Goal: Find specific page/section: Find specific page/section

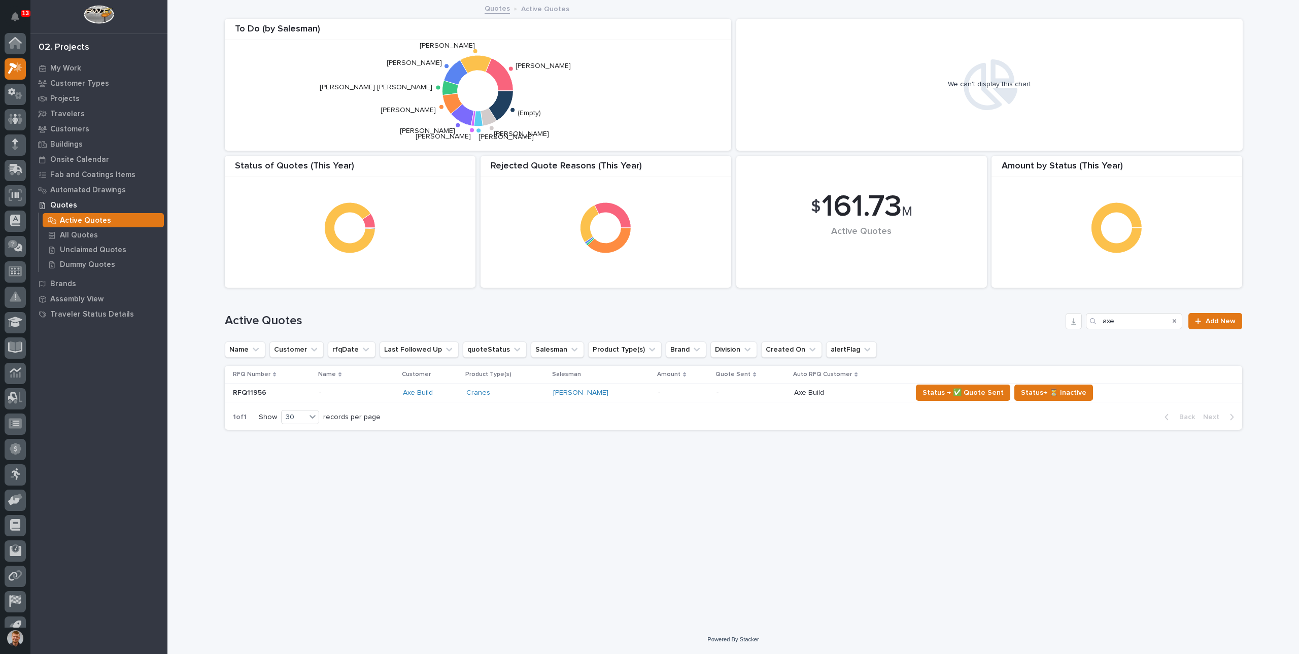
scroll to position [14, 0]
drag, startPoint x: 1124, startPoint y: 322, endPoint x: 1042, endPoint y: 328, distance: 82.4
click at [1042, 328] on div "Active Quotes axe Add New" at bounding box center [733, 321] width 1017 height 16
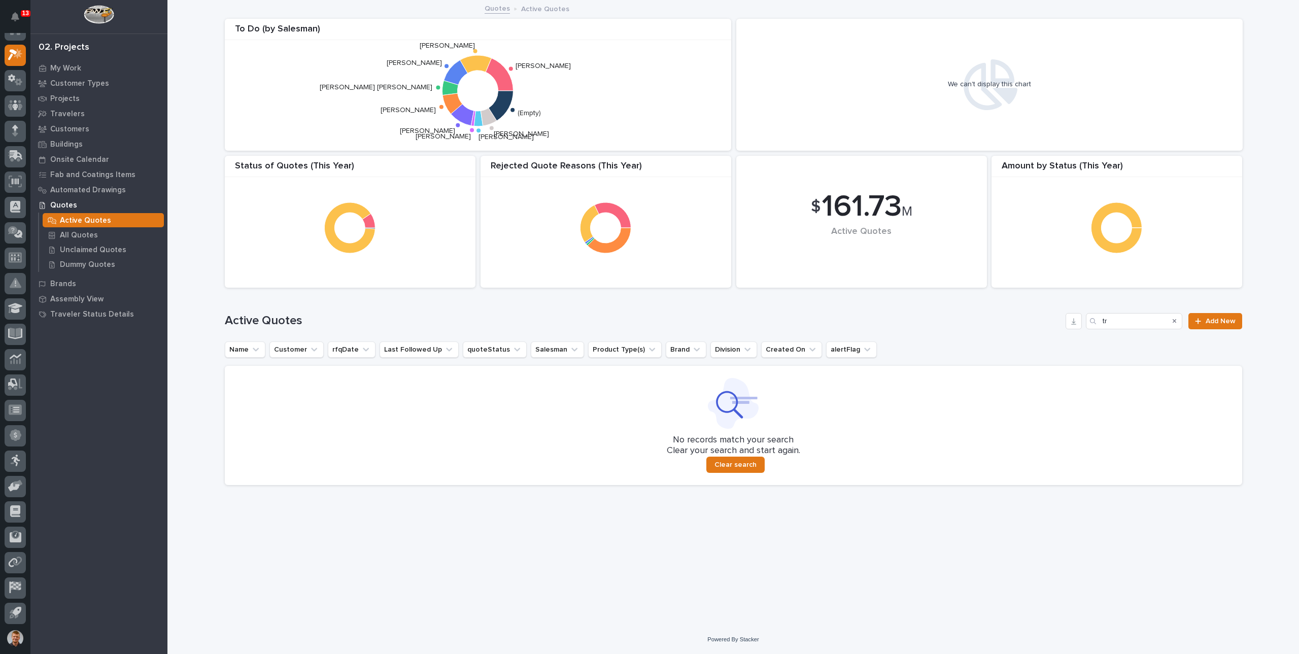
type input "t"
type input "h"
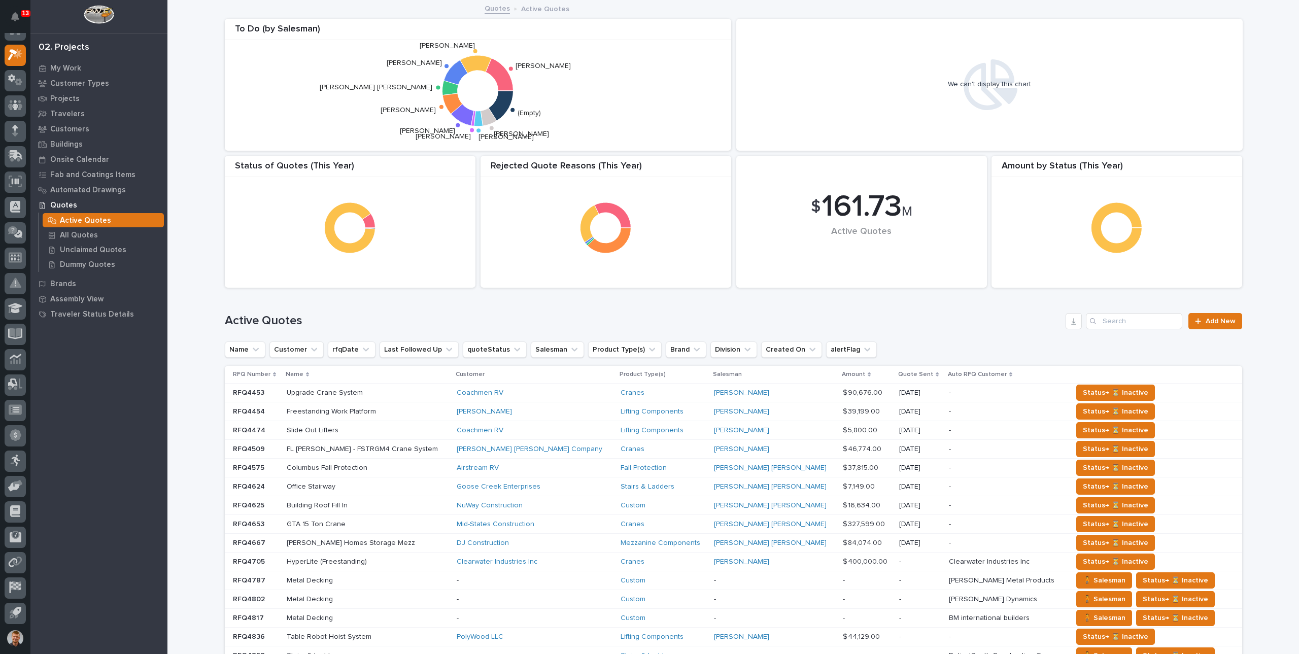
click at [196, 267] on div "Loading... Saving… Loading... Saving… $ 161.73 M Active Quotes Amount by Status…" at bounding box center [732, 517] width 1131 height 1032
